Goal: Information Seeking & Learning: Learn about a topic

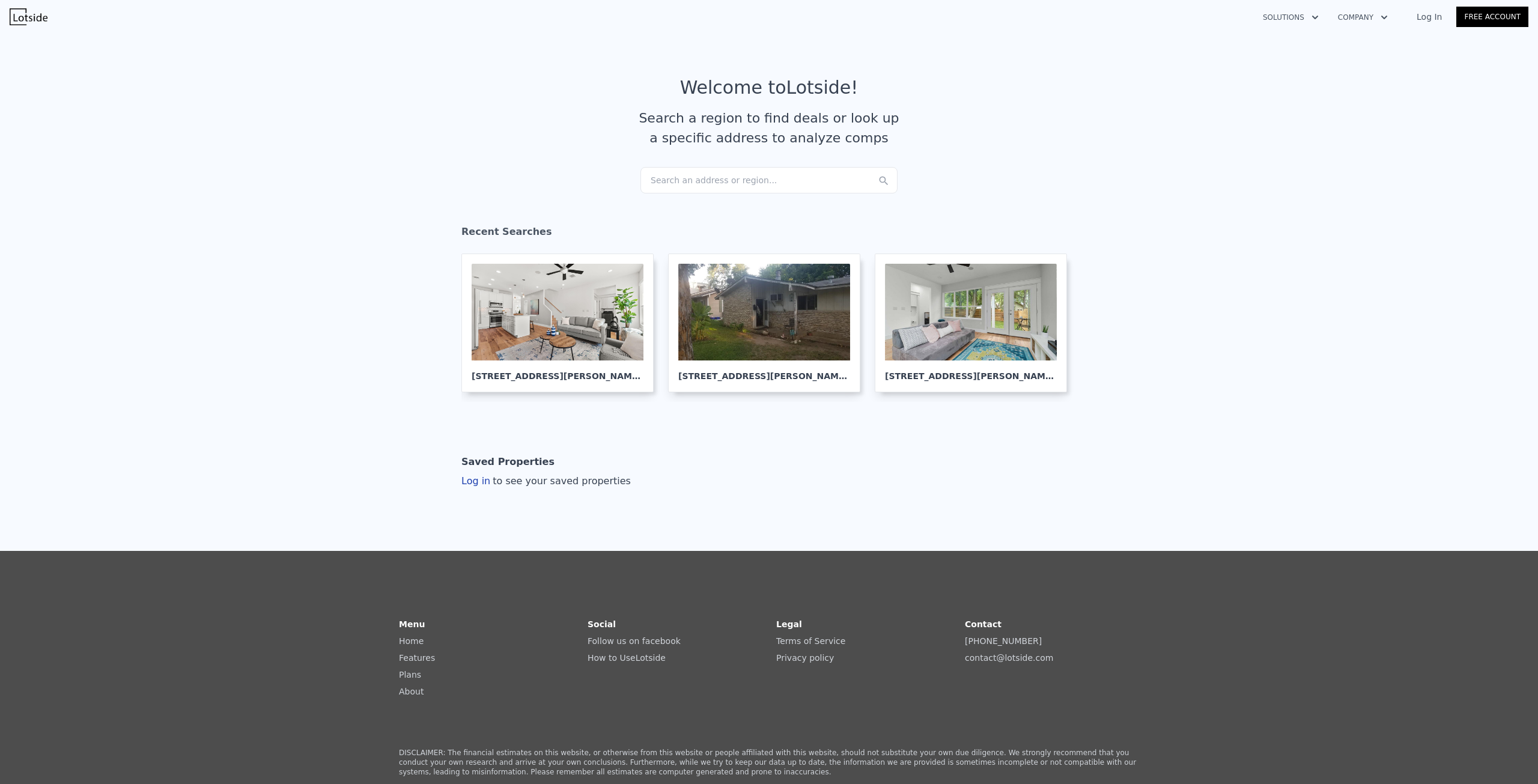
click at [709, 181] on div "Search an address or region..." at bounding box center [769, 180] width 257 height 26
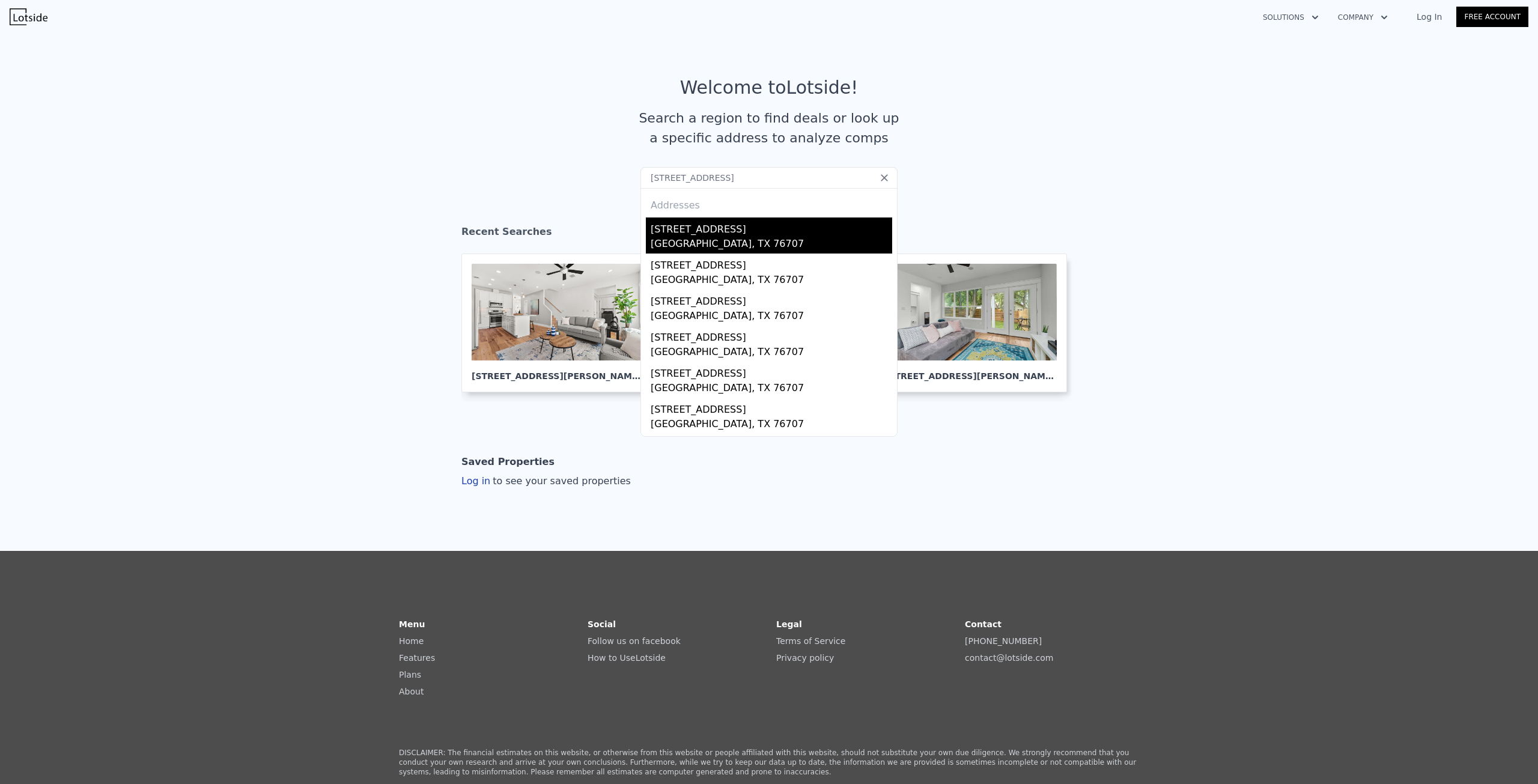
type input "628 N 22nd St, Waco, TX 76707"
click at [688, 239] on div "Waco, TX 76707" at bounding box center [771, 244] width 241 height 17
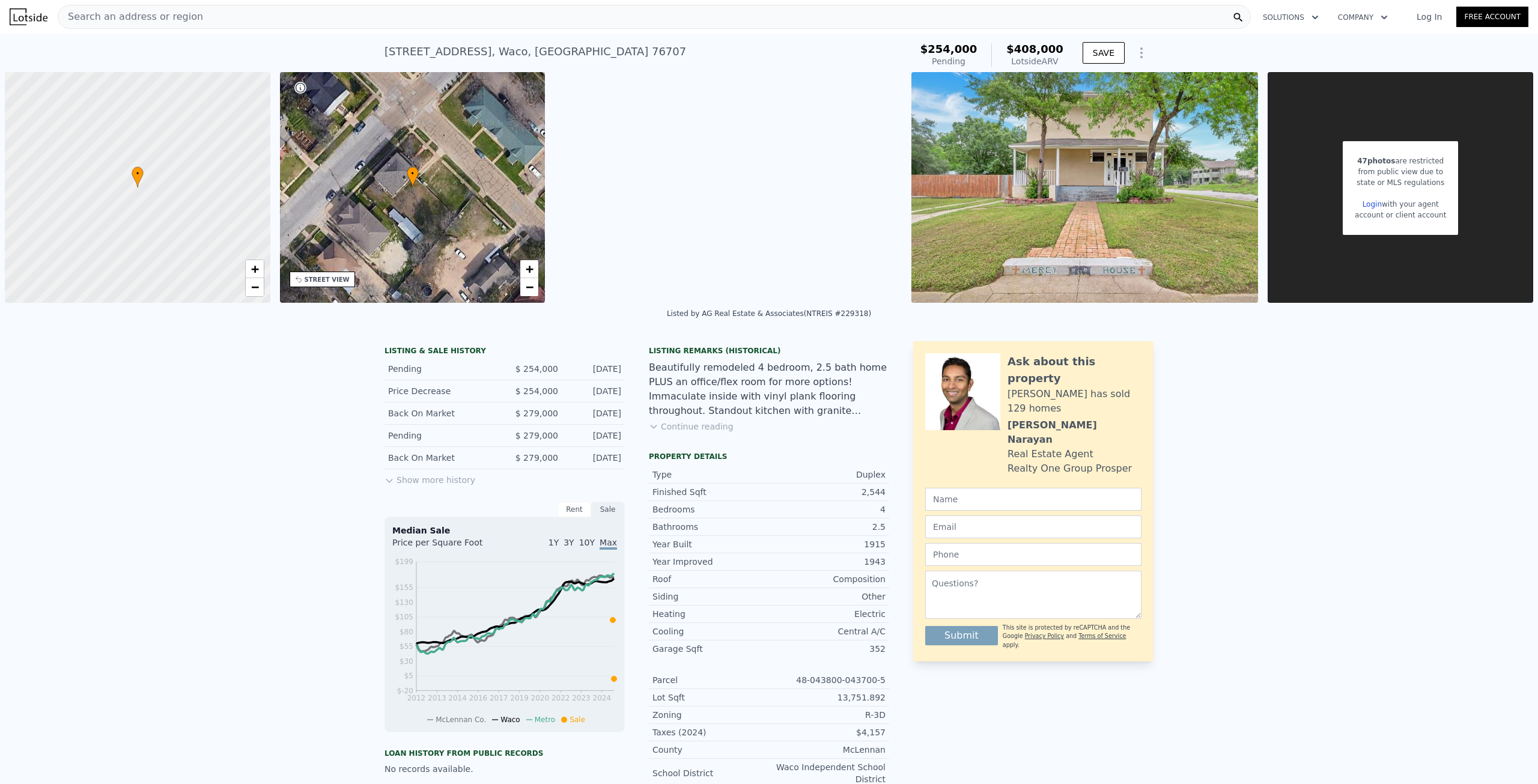
click at [442, 481] on button "Show more history" at bounding box center [430, 477] width 91 height 17
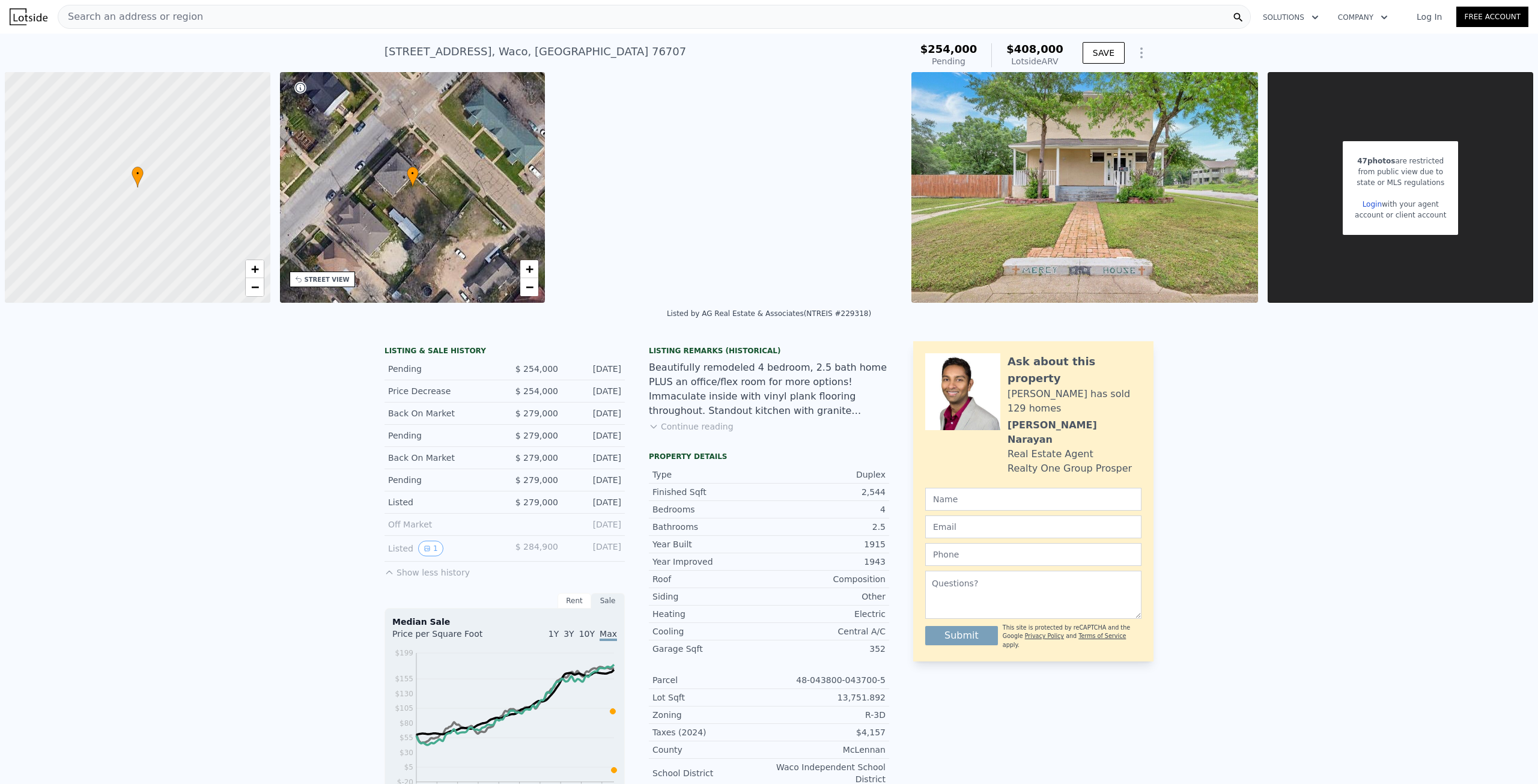
click at [686, 425] on button "Continue reading" at bounding box center [691, 426] width 85 height 12
